Goal: Transaction & Acquisition: Purchase product/service

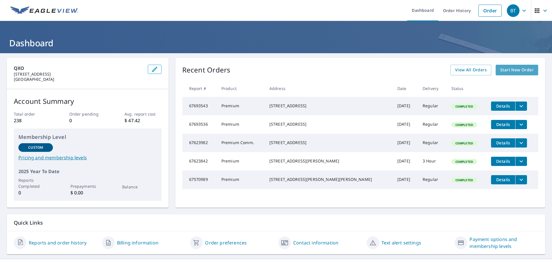
click at [321, 68] on span "Start New Order" at bounding box center [517, 69] width 33 height 7
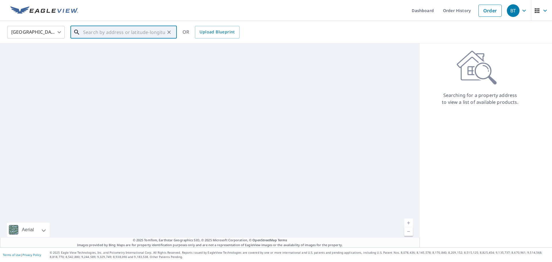
click at [142, 34] on input "text" at bounding box center [124, 32] width 82 height 16
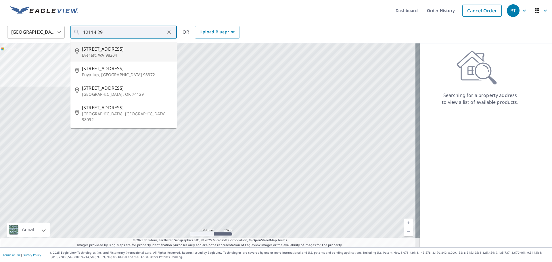
type input "12114 29th Ave W Everett, WA 98204"
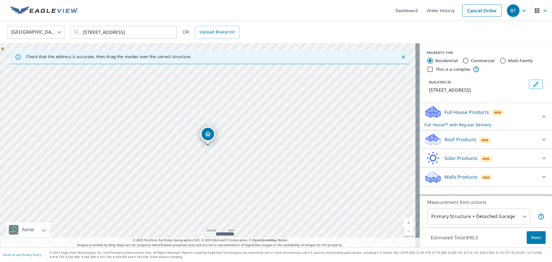
click at [321, 216] on span "Next" at bounding box center [537, 237] width 10 height 7
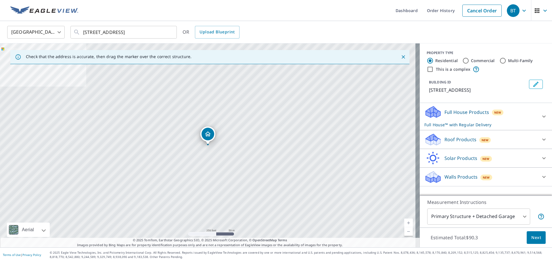
click at [321, 142] on p "Roof Products" at bounding box center [461, 139] width 32 height 7
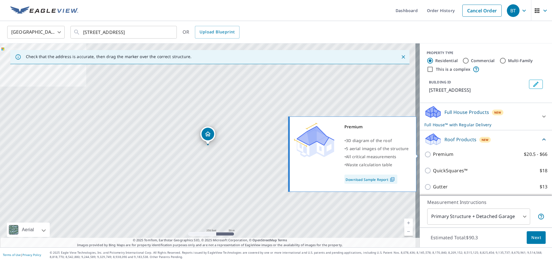
click at [321, 156] on p "Premium" at bounding box center [443, 154] width 20 height 7
click at [321, 156] on input "Premium $20.5 - $66" at bounding box center [429, 154] width 9 height 7
checkbox input "true"
checkbox input "false"
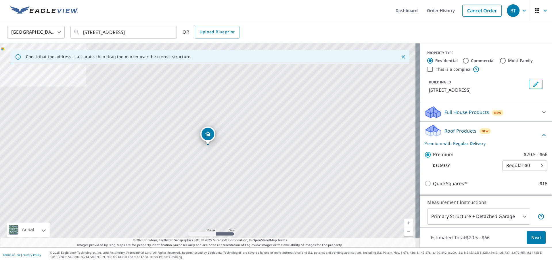
click at [321, 216] on span "Next" at bounding box center [537, 237] width 10 height 7
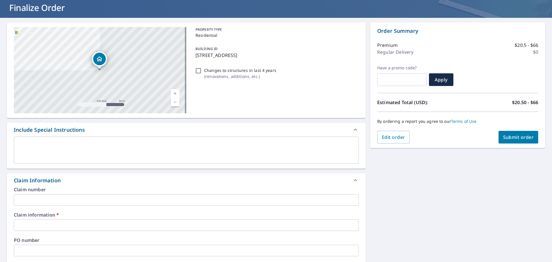
scroll to position [86, 0]
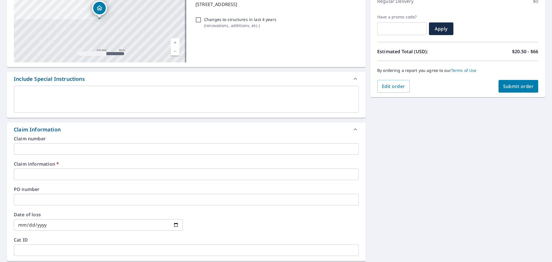
click at [98, 173] on input "text" at bounding box center [186, 175] width 345 height 12
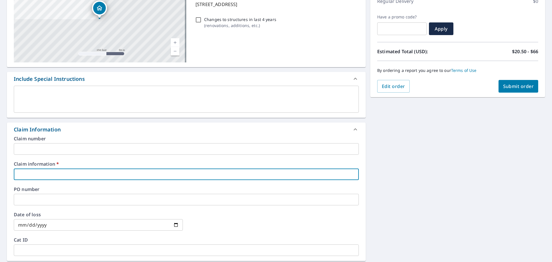
type input "n/a"
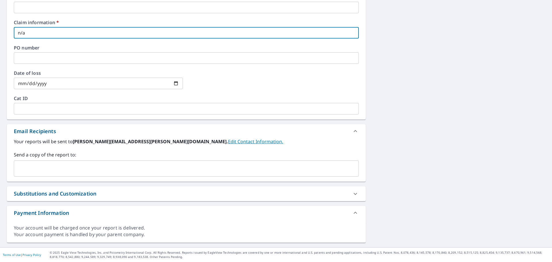
scroll to position [55, 0]
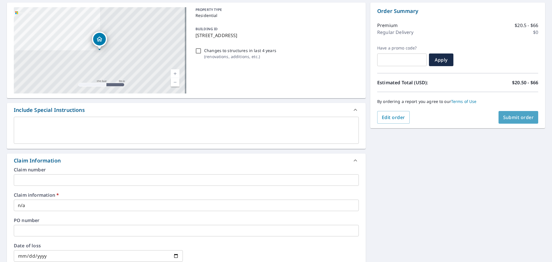
click at [321, 119] on span "Submit order" at bounding box center [518, 117] width 31 height 6
checkbox input "true"
